Goal: Transaction & Acquisition: Download file/media

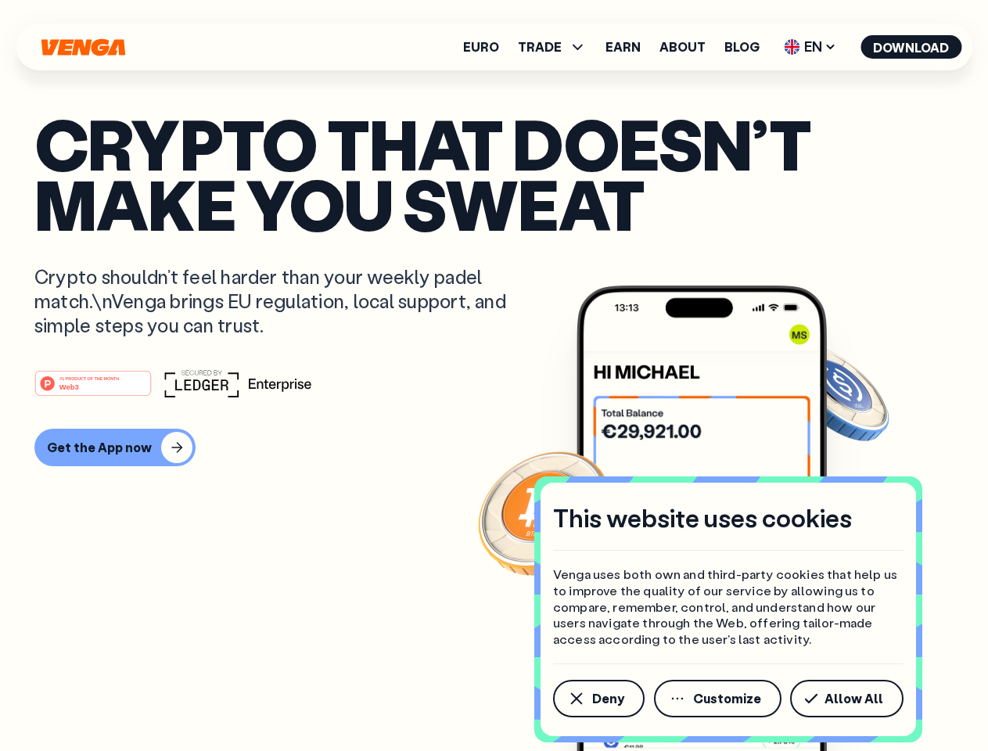
click at [494, 375] on div "#1 PRODUCT OF THE MONTH Web3" at bounding box center [493, 383] width 919 height 28
click at [598, 699] on span "Deny" at bounding box center [608, 698] width 32 height 13
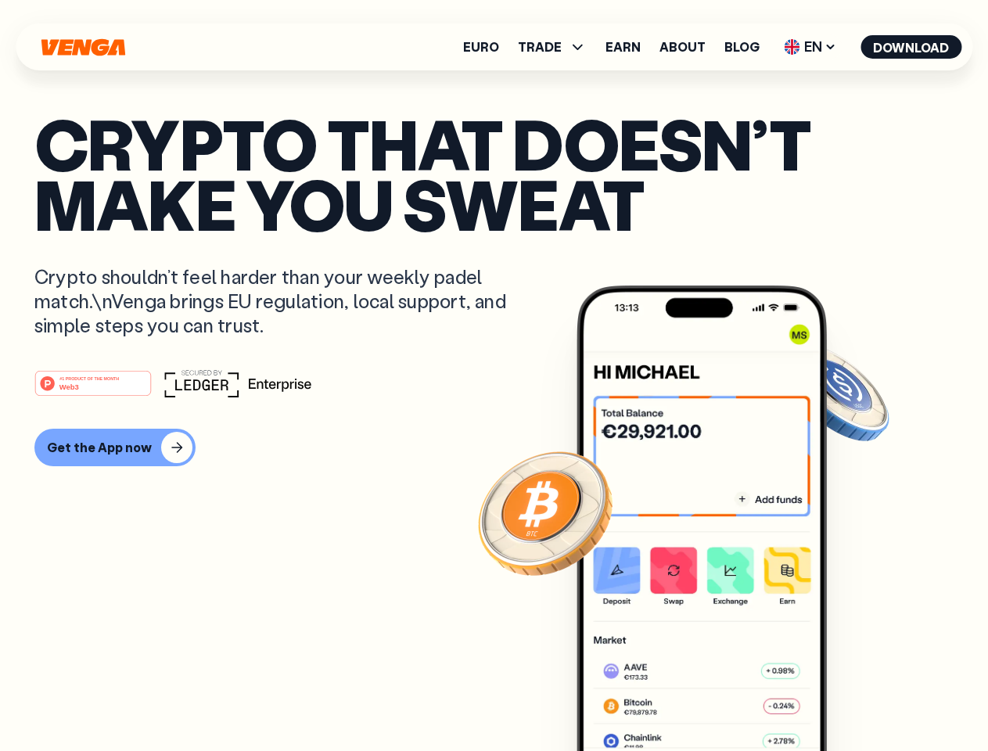
click at [719, 699] on img at bounding box center [701, 548] width 250 height 524
click at [849, 699] on article "Crypto that doesn’t make you sweat Crypto shouldn’t feel harder than your weekl…" at bounding box center [493, 406] width 919 height 587
click at [557, 47] on span "TRADE" at bounding box center [540, 47] width 44 height 13
click at [810, 47] on span "EN" at bounding box center [809, 46] width 63 height 25
click at [911, 47] on button "Download" at bounding box center [910, 46] width 101 height 23
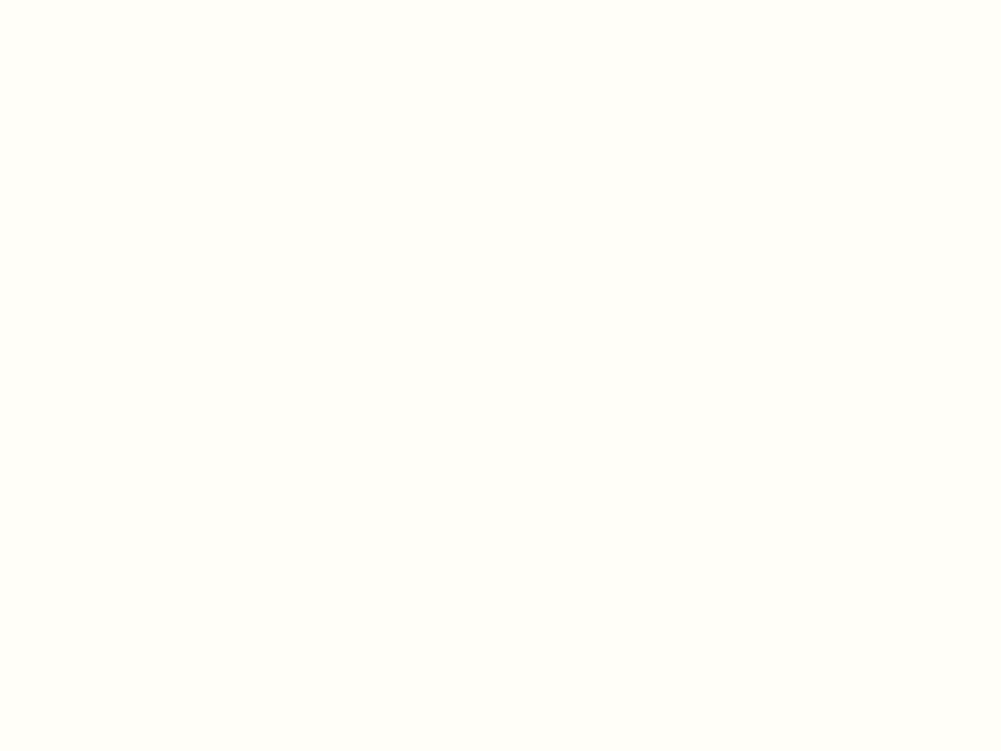
click at [494, 0] on html "This website uses cookies Venga uses both own and third-party cookies that help…" at bounding box center [500, 0] width 1001 height 0
click at [113, 0] on html "This website uses cookies Venga uses both own and third-party cookies that help…" at bounding box center [500, 0] width 1001 height 0
click at [95, 0] on html "This website uses cookies Venga uses both own and third-party cookies that help…" at bounding box center [500, 0] width 1001 height 0
